Goal: Find specific page/section: Find specific page/section

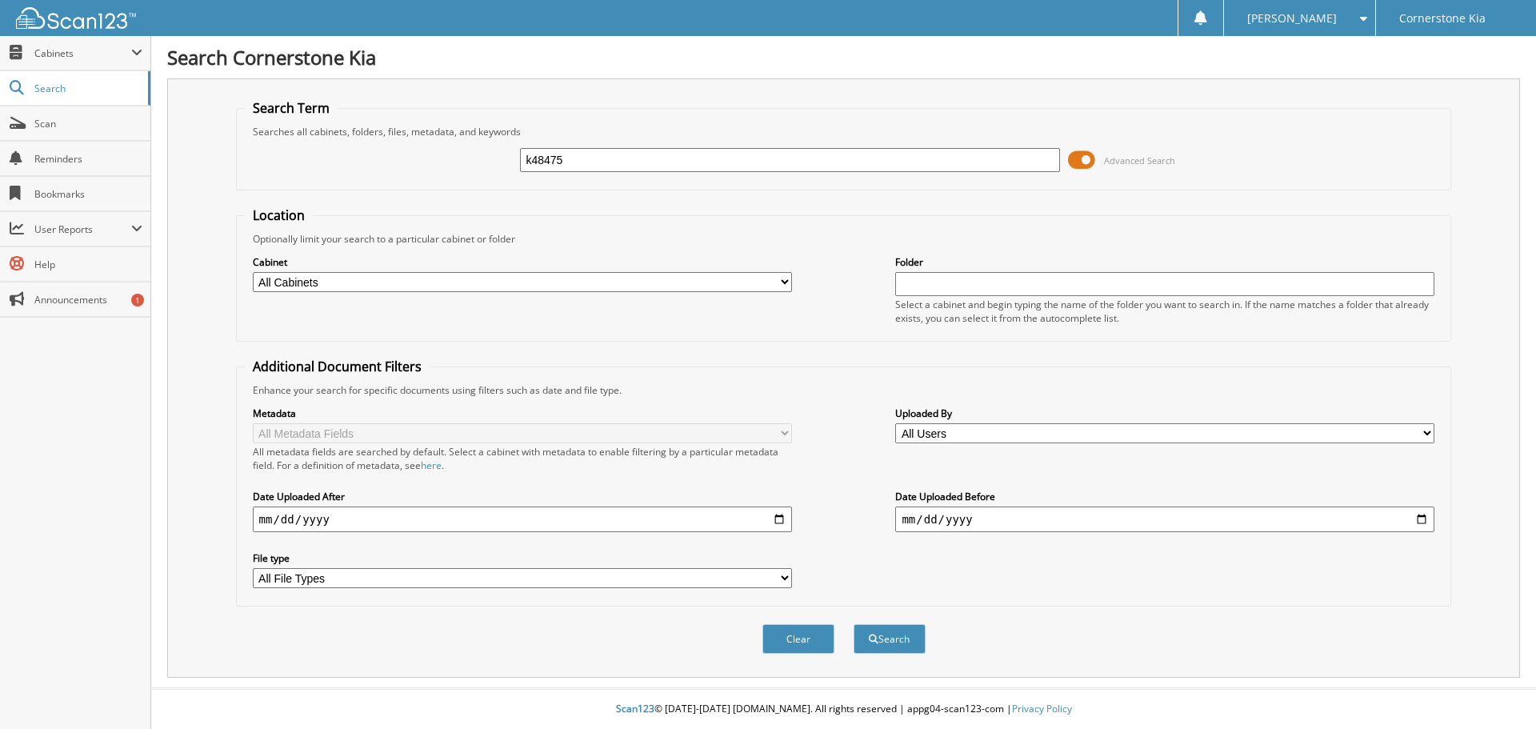
type input "k48475"
click at [1088, 162] on span at bounding box center [1081, 160] width 27 height 24
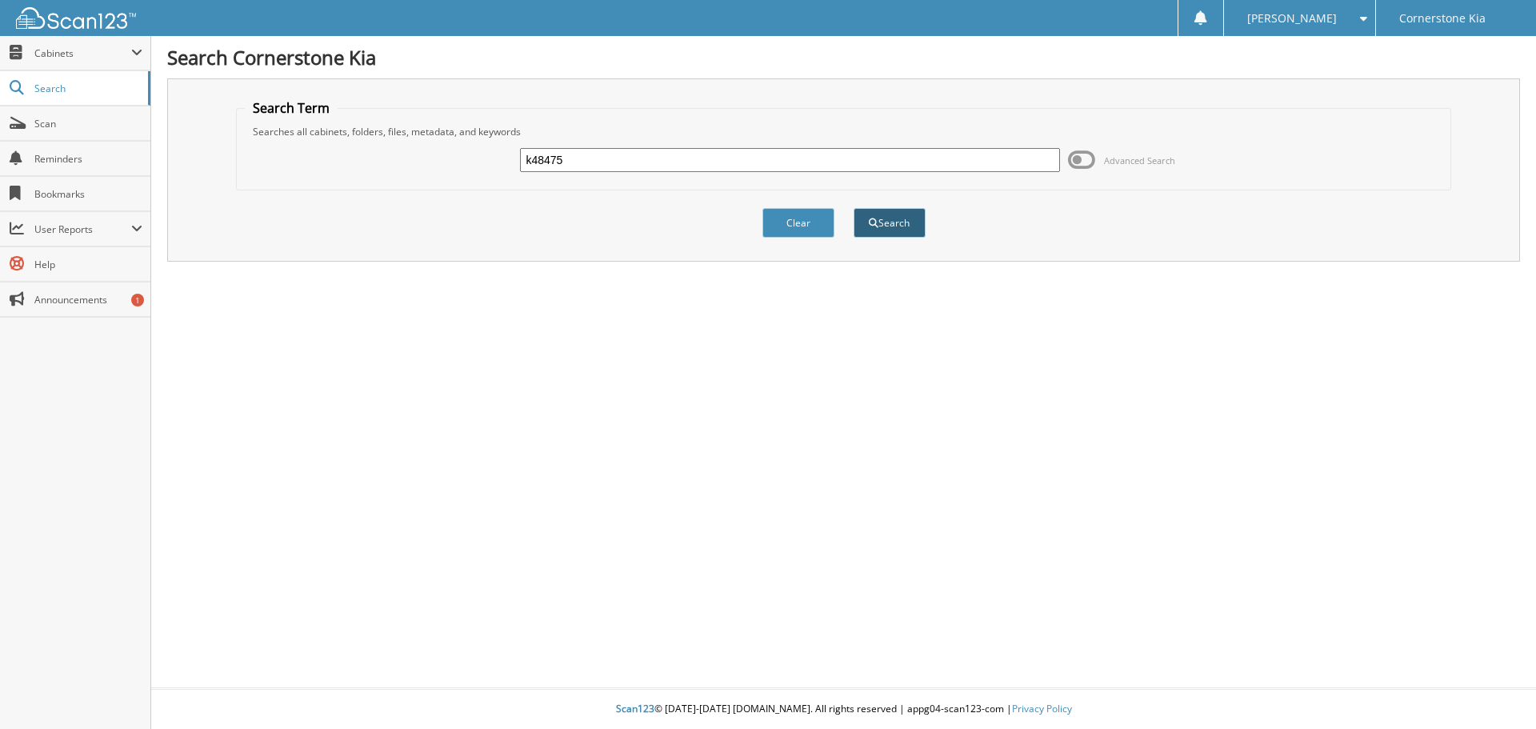
click at [867, 233] on button "Search" at bounding box center [889, 223] width 72 height 30
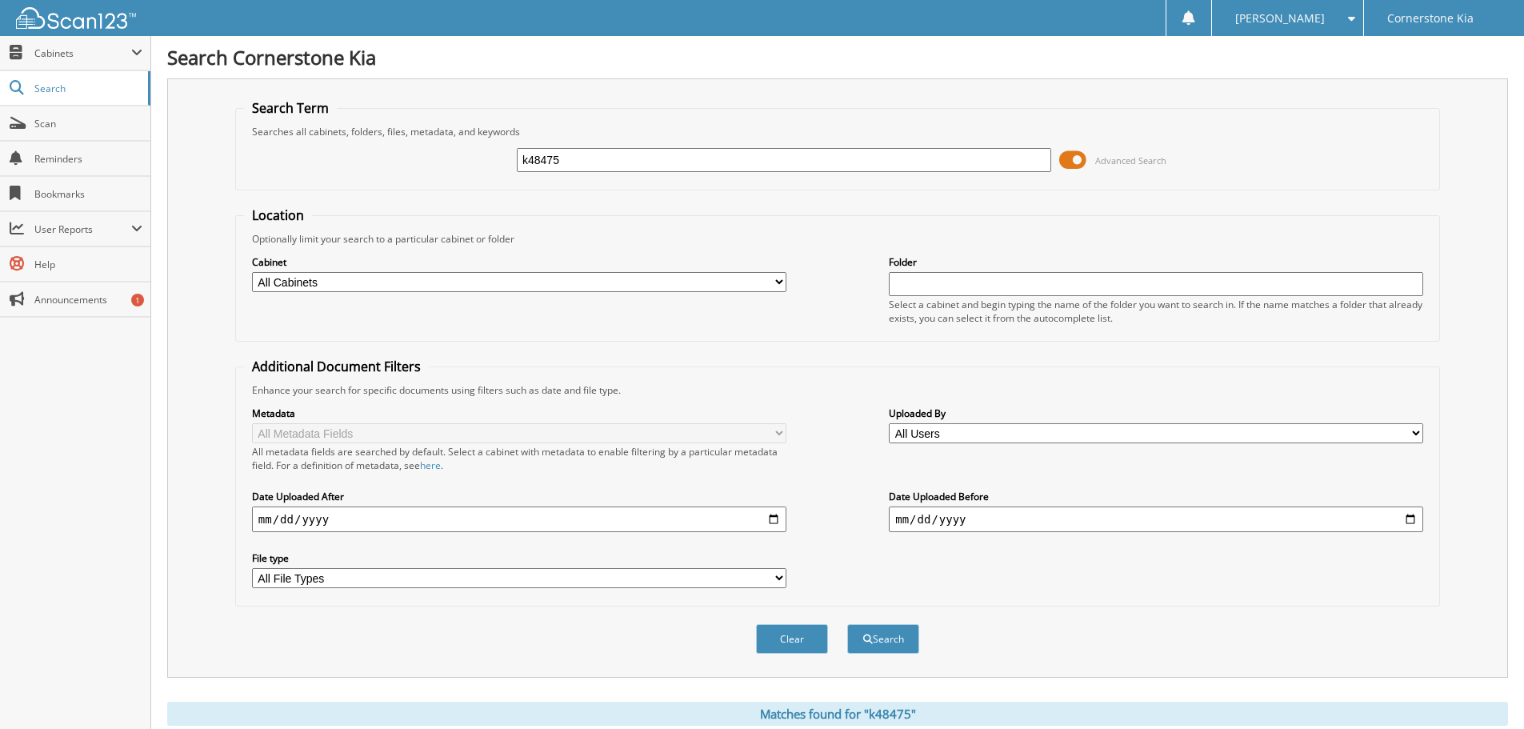
click at [86, 14] on img at bounding box center [76, 18] width 120 height 22
